Goal: Task Accomplishment & Management: Complete application form

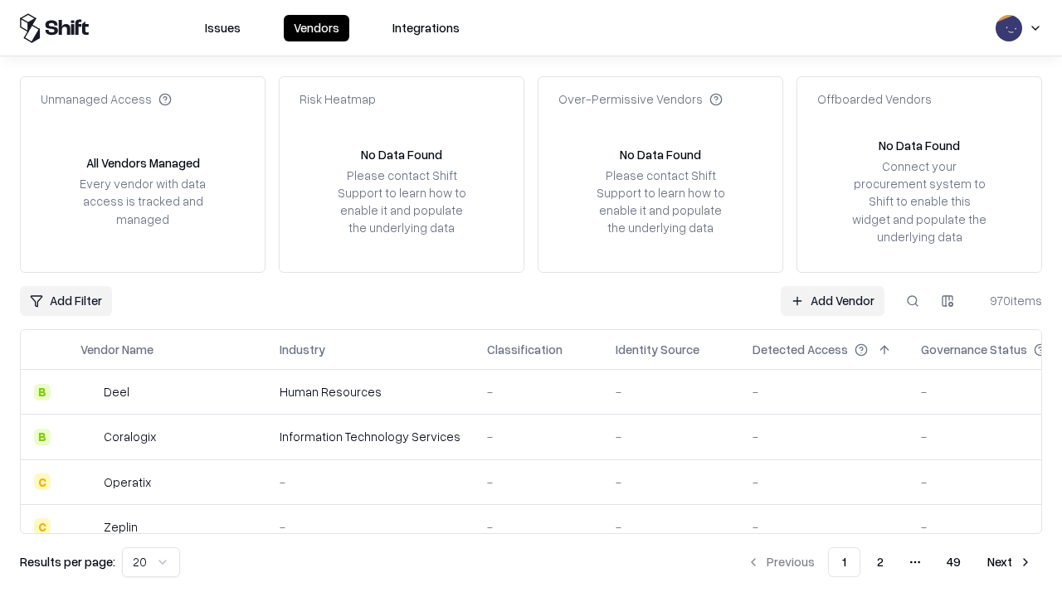
click at [832, 300] on link "Add Vendor" at bounding box center [833, 301] width 104 height 30
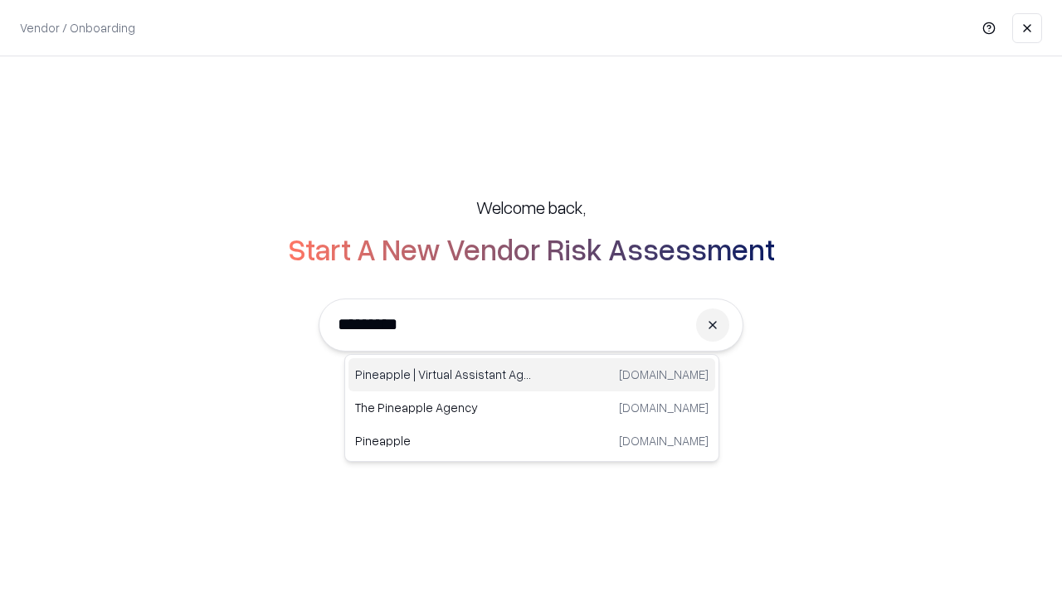
click at [532, 375] on div "Pineapple | Virtual Assistant Agency [DOMAIN_NAME]" at bounding box center [531, 374] width 367 height 33
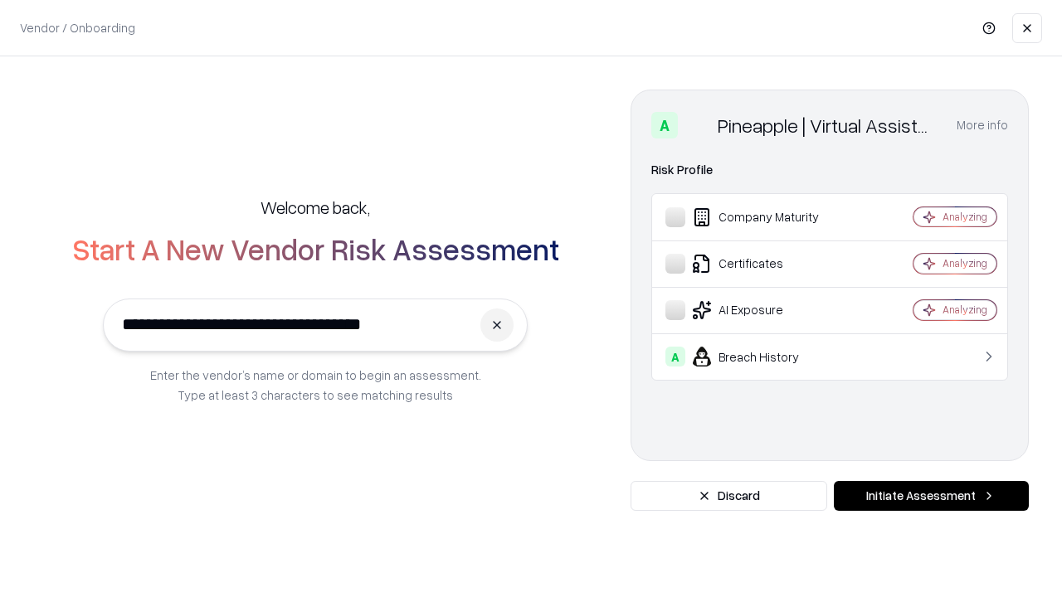
type input "**********"
click at [931, 496] on button "Initiate Assessment" at bounding box center [931, 496] width 195 height 30
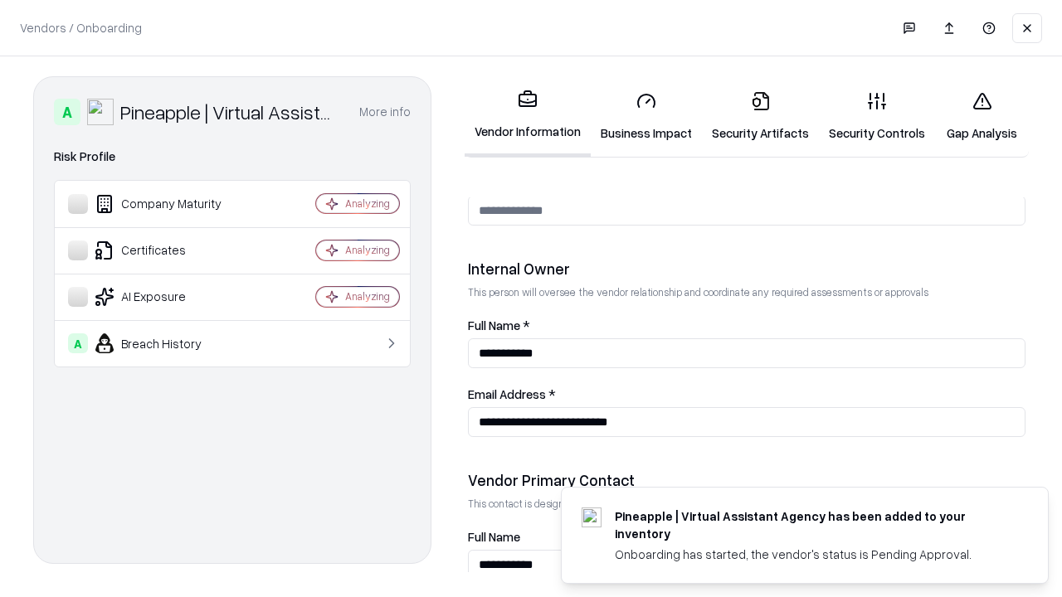
scroll to position [860, 0]
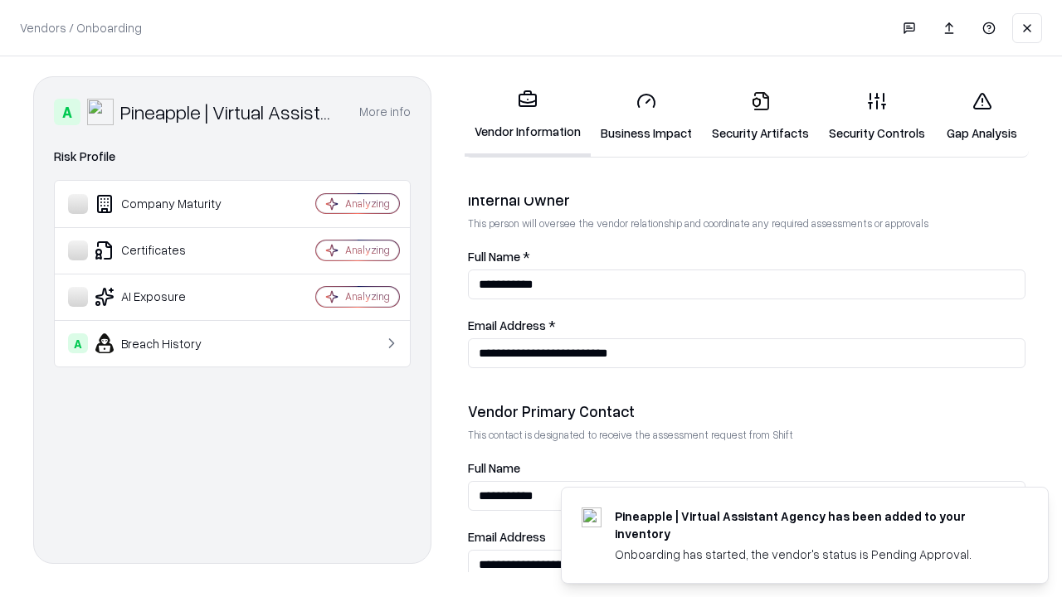
click at [646, 116] on link "Business Impact" at bounding box center [646, 116] width 111 height 77
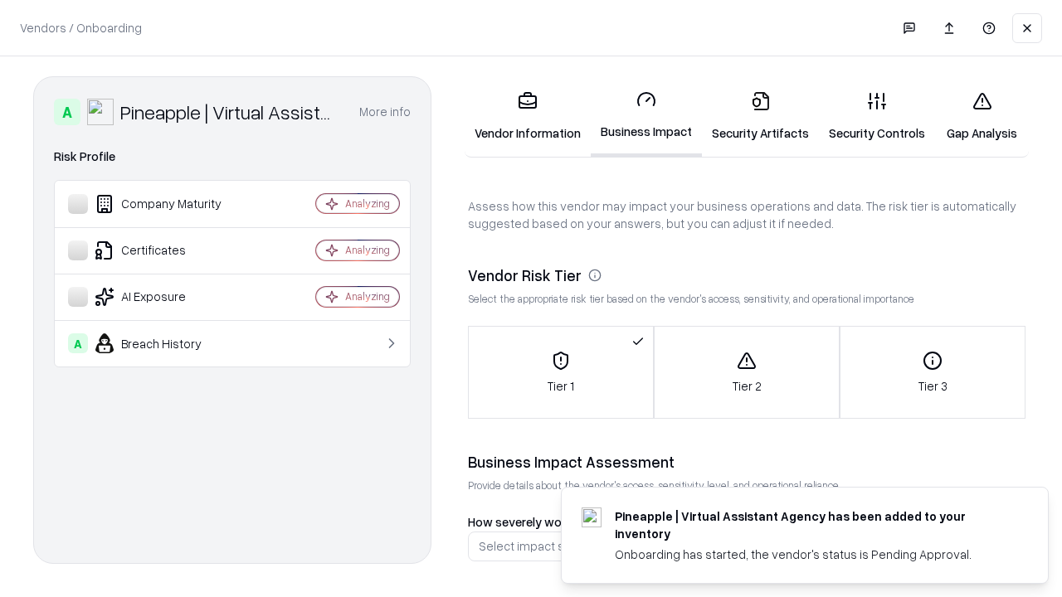
click at [760, 116] on link "Security Artifacts" at bounding box center [760, 116] width 117 height 77
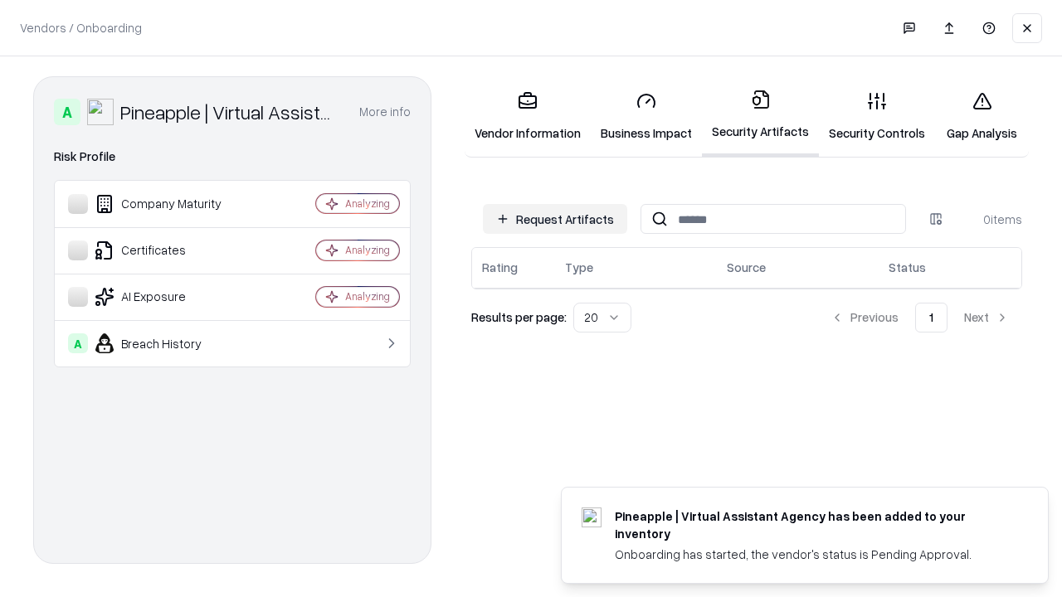
click at [555, 219] on button "Request Artifacts" at bounding box center [555, 219] width 144 height 30
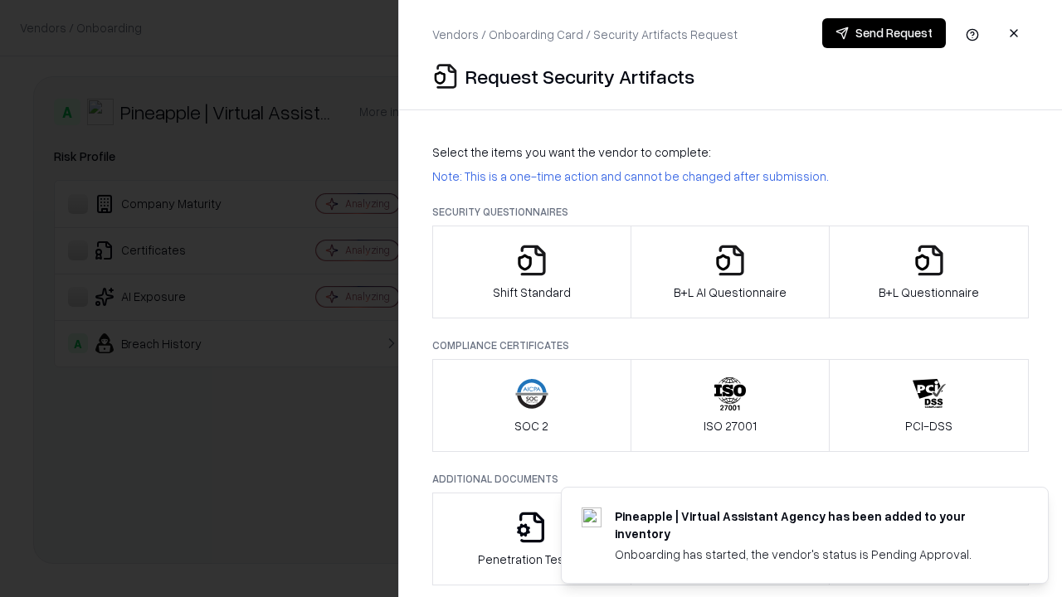
click at [531, 272] on icon "button" at bounding box center [531, 260] width 33 height 33
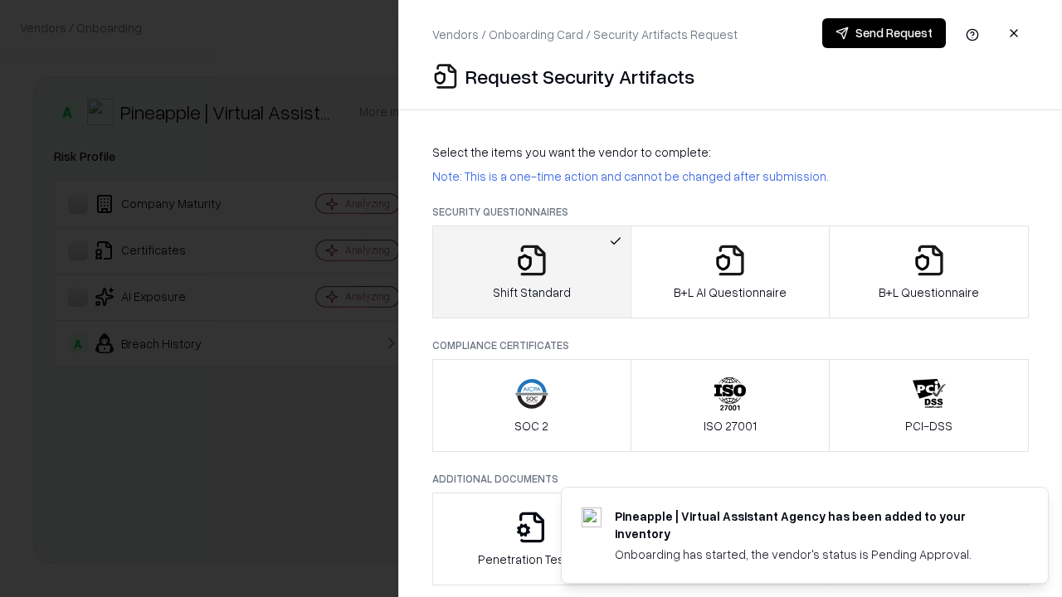
click at [884, 33] on button "Send Request" at bounding box center [884, 33] width 124 height 30
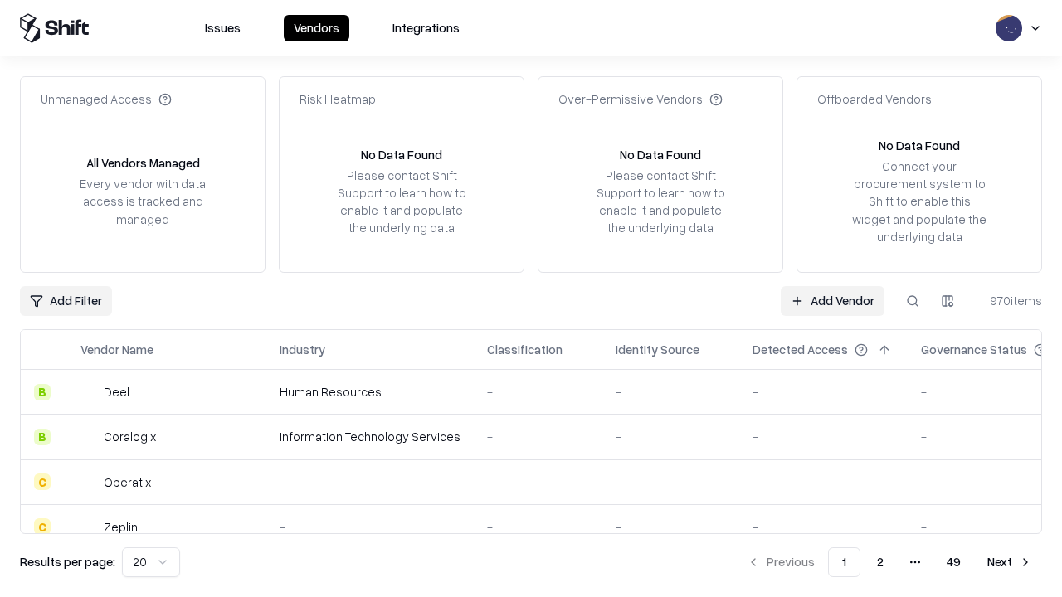
click at [913, 300] on button at bounding box center [913, 301] width 30 height 30
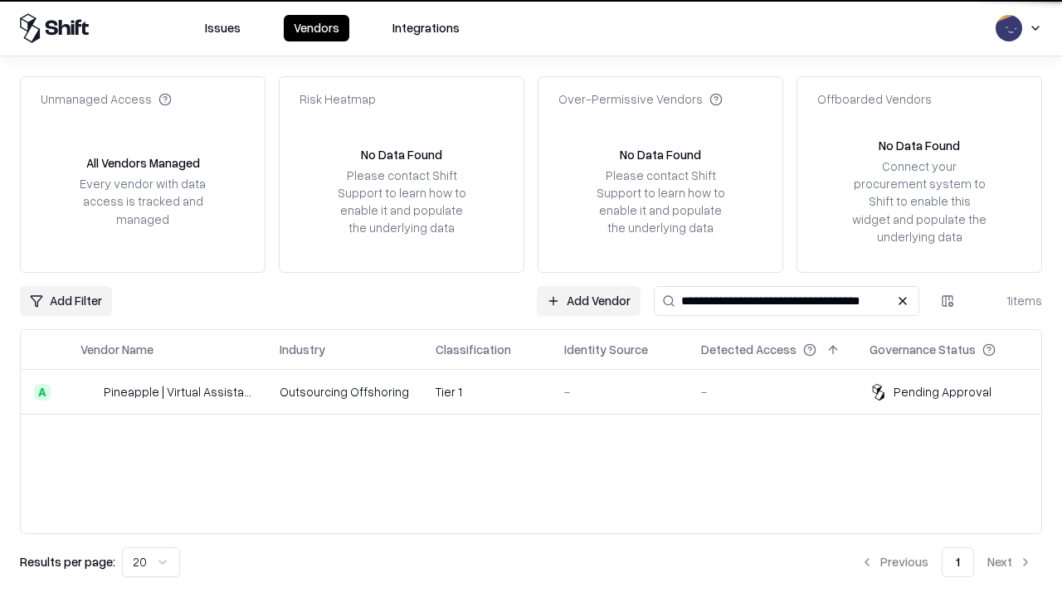
type input "**********"
click at [541, 392] on td "Tier 1" at bounding box center [486, 392] width 129 height 45
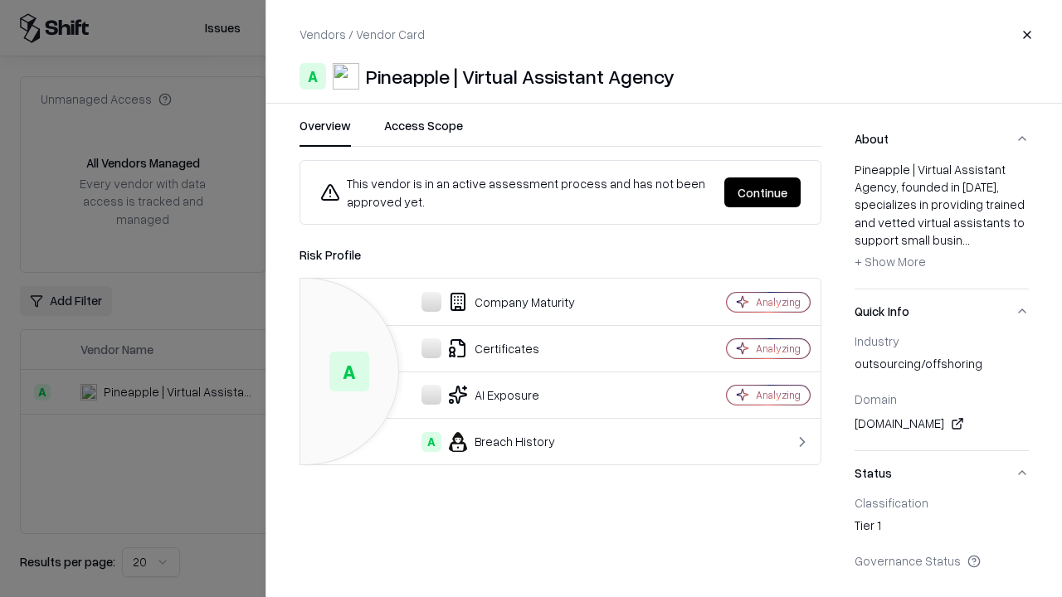
click at [763, 193] on button "Continue" at bounding box center [762, 193] width 76 height 30
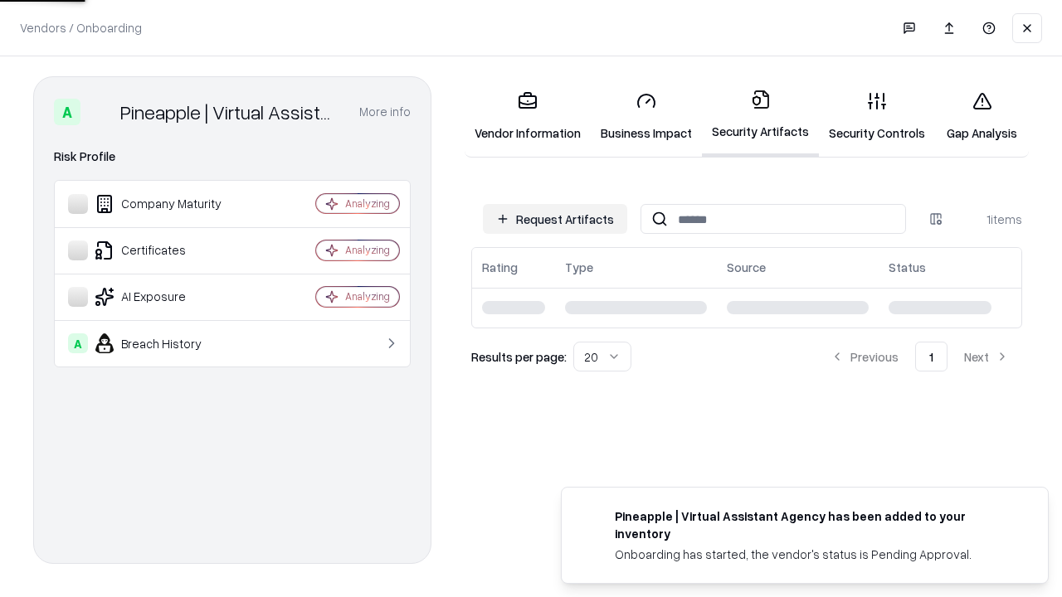
click at [982, 116] on link "Gap Analysis" at bounding box center [982, 116] width 94 height 77
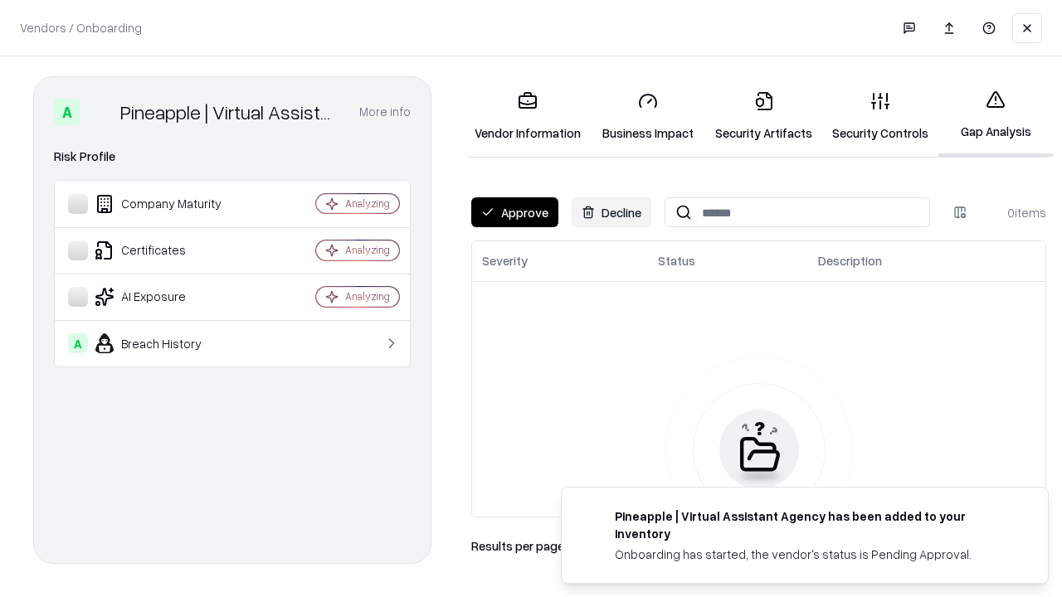
click at [514, 212] on button "Approve" at bounding box center [514, 212] width 87 height 30
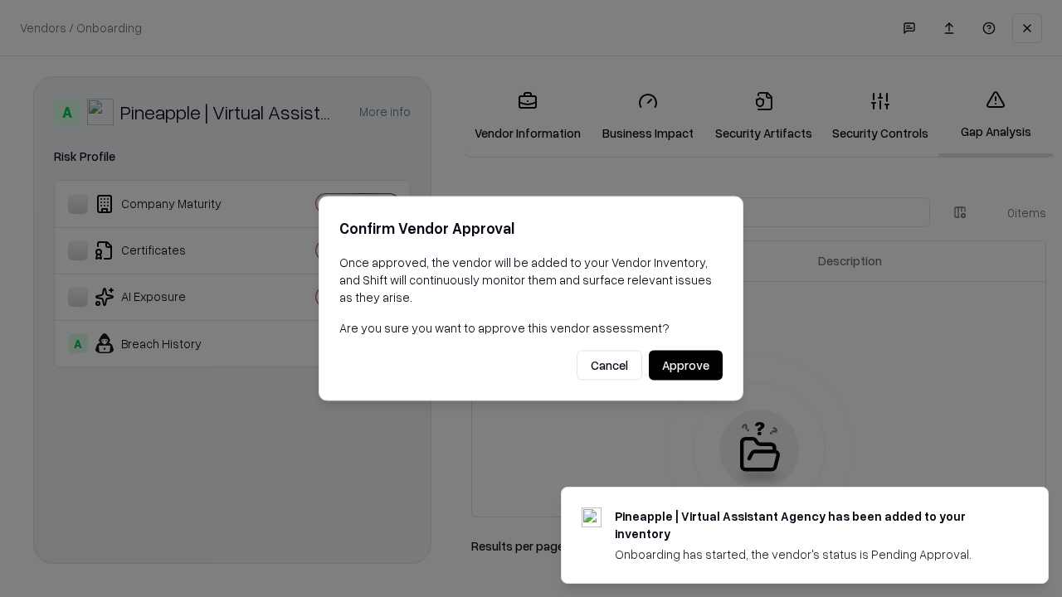
click at [685, 365] on button "Approve" at bounding box center [686, 366] width 74 height 30
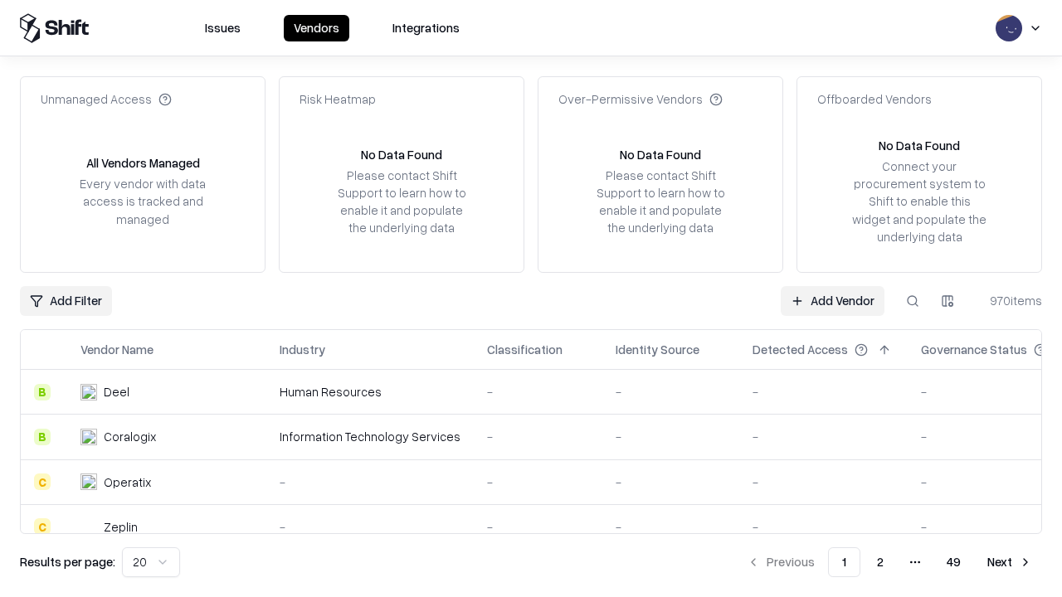
type input "**********"
click at [832, 300] on link "Add Vendor" at bounding box center [833, 301] width 104 height 30
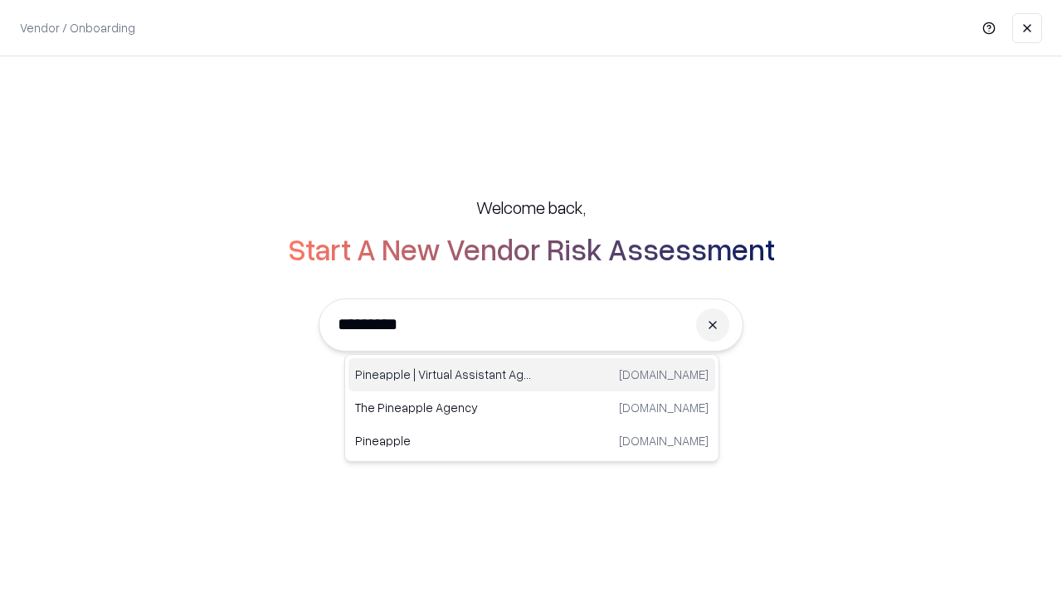
click at [532, 375] on div "Pineapple | Virtual Assistant Agency [DOMAIN_NAME]" at bounding box center [531, 374] width 367 height 33
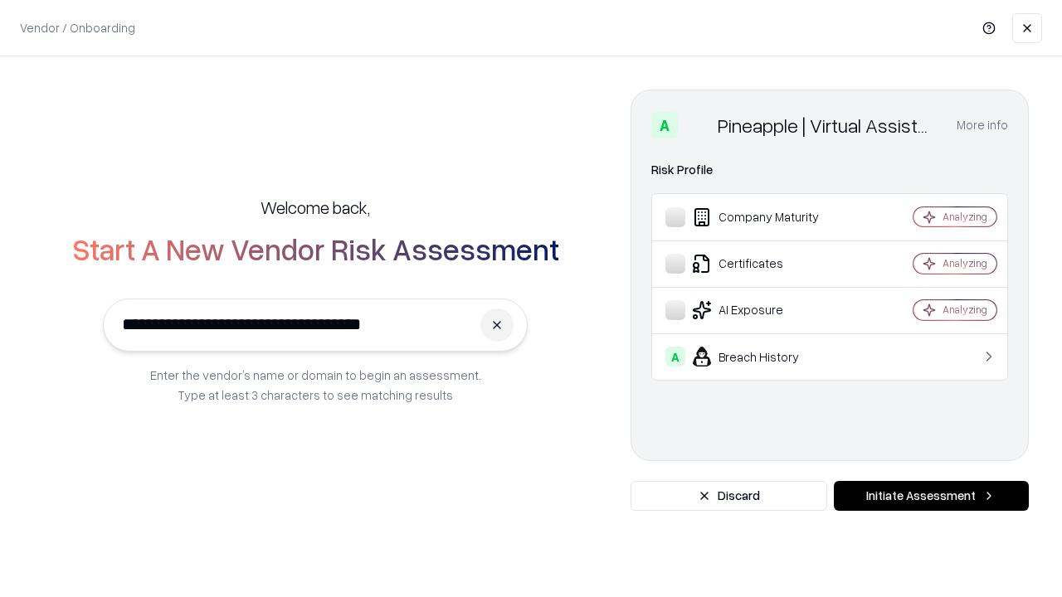
type input "**********"
click at [931, 496] on button "Initiate Assessment" at bounding box center [931, 496] width 195 height 30
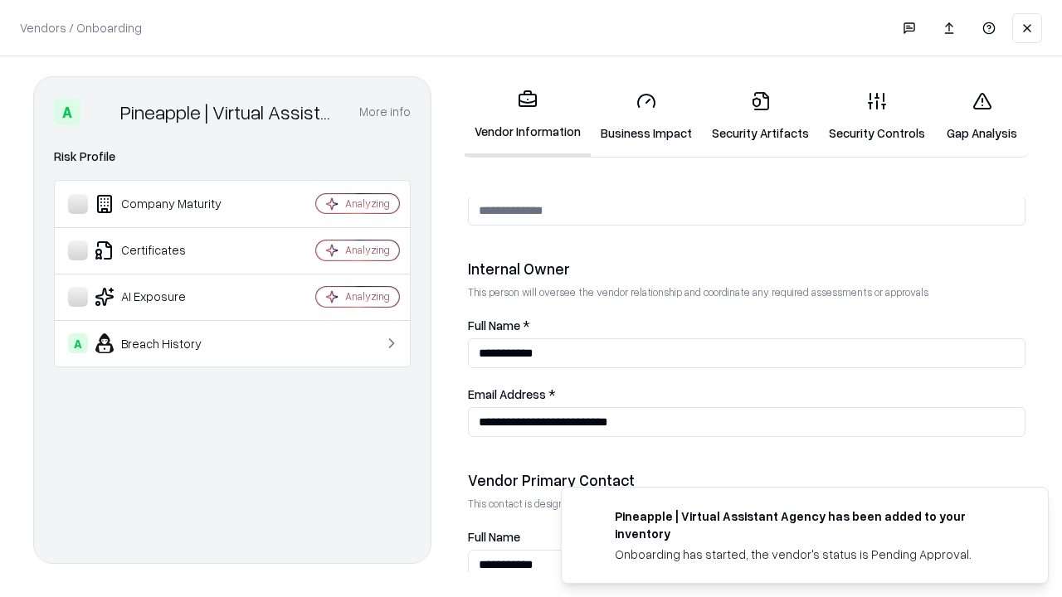
scroll to position [860, 0]
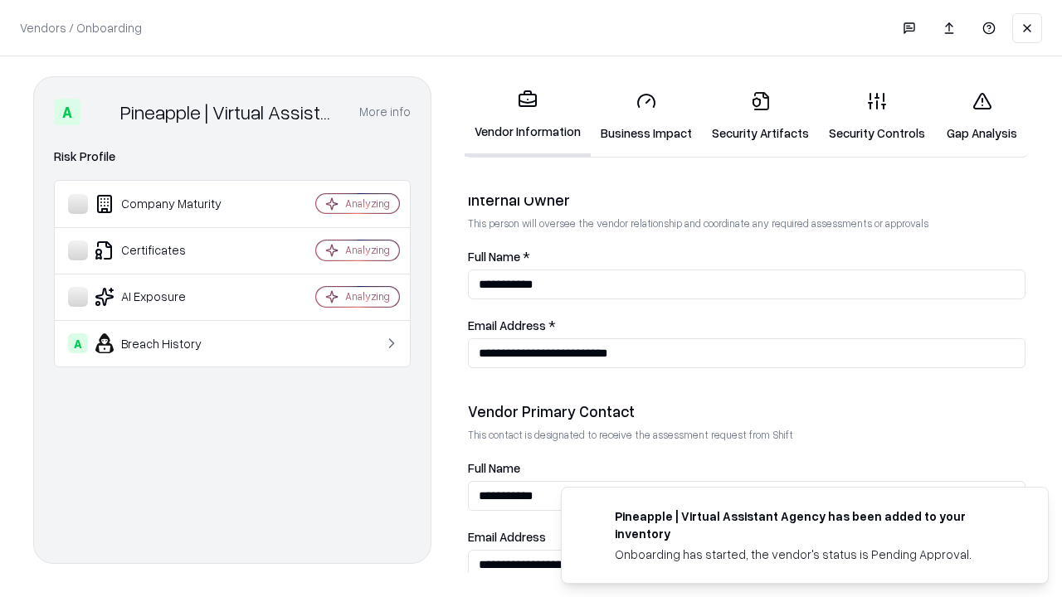
click at [982, 116] on link "Gap Analysis" at bounding box center [982, 116] width 94 height 77
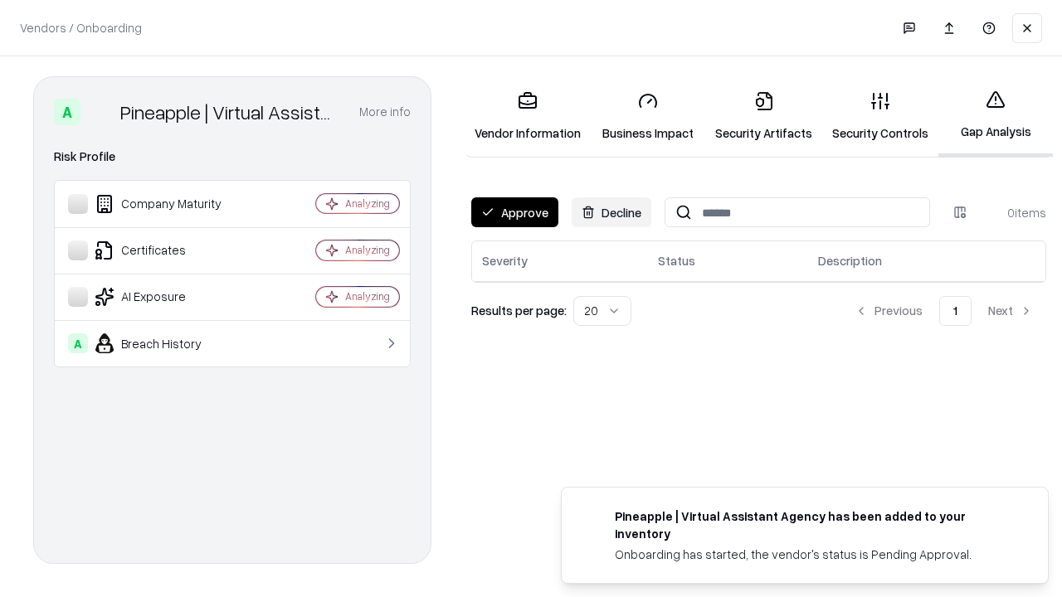
click at [514, 212] on button "Approve" at bounding box center [514, 212] width 87 height 30
